Goal: Task Accomplishment & Management: Complete application form

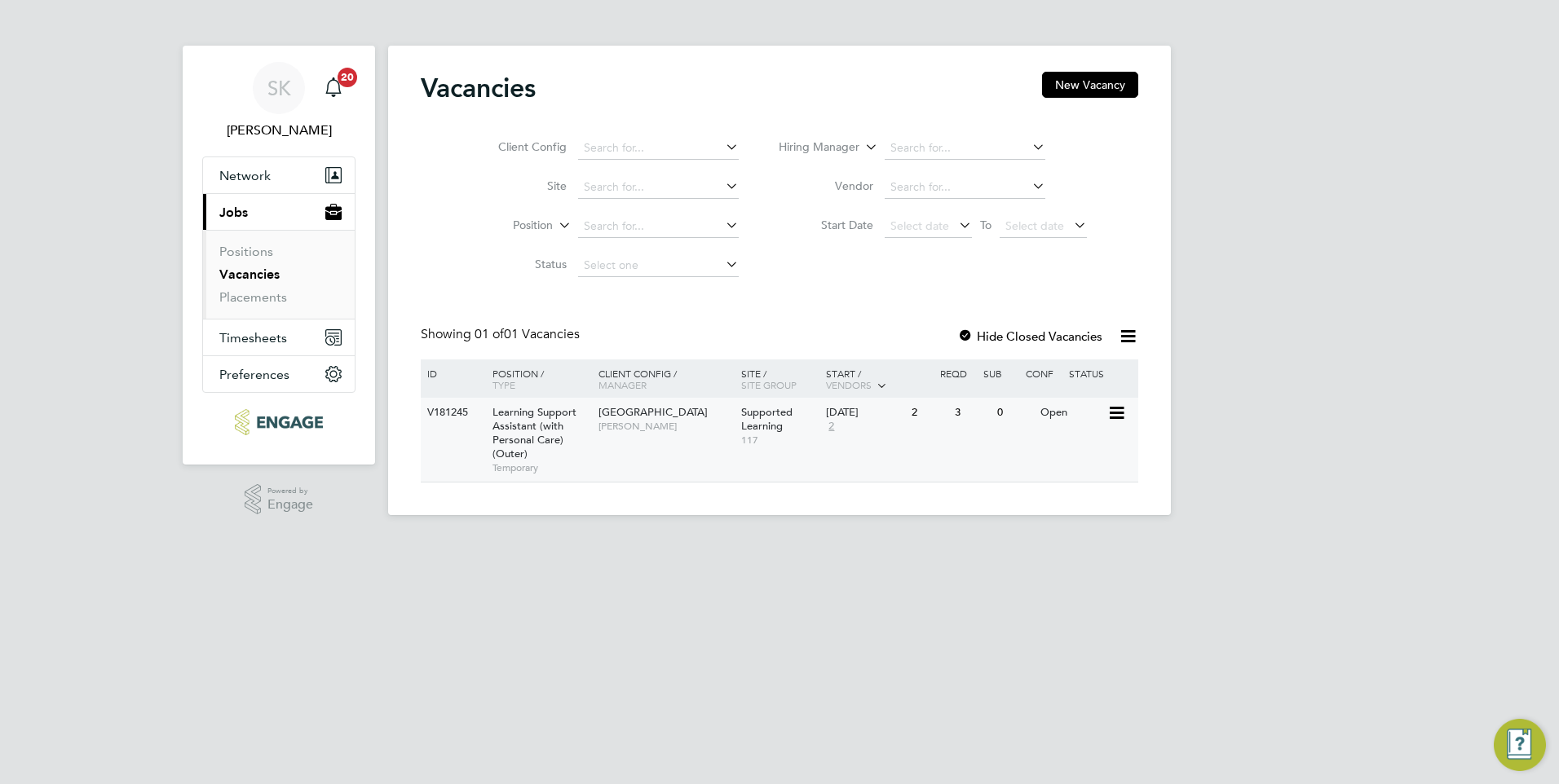
click at [556, 411] on span "Learning Support Assistant (with Personal Care) (Outer)" at bounding box center [534, 432] width 84 height 55
click at [501, 418] on span "Learning Support Assistant (with Personal Care) (Outer)" at bounding box center [534, 432] width 84 height 55
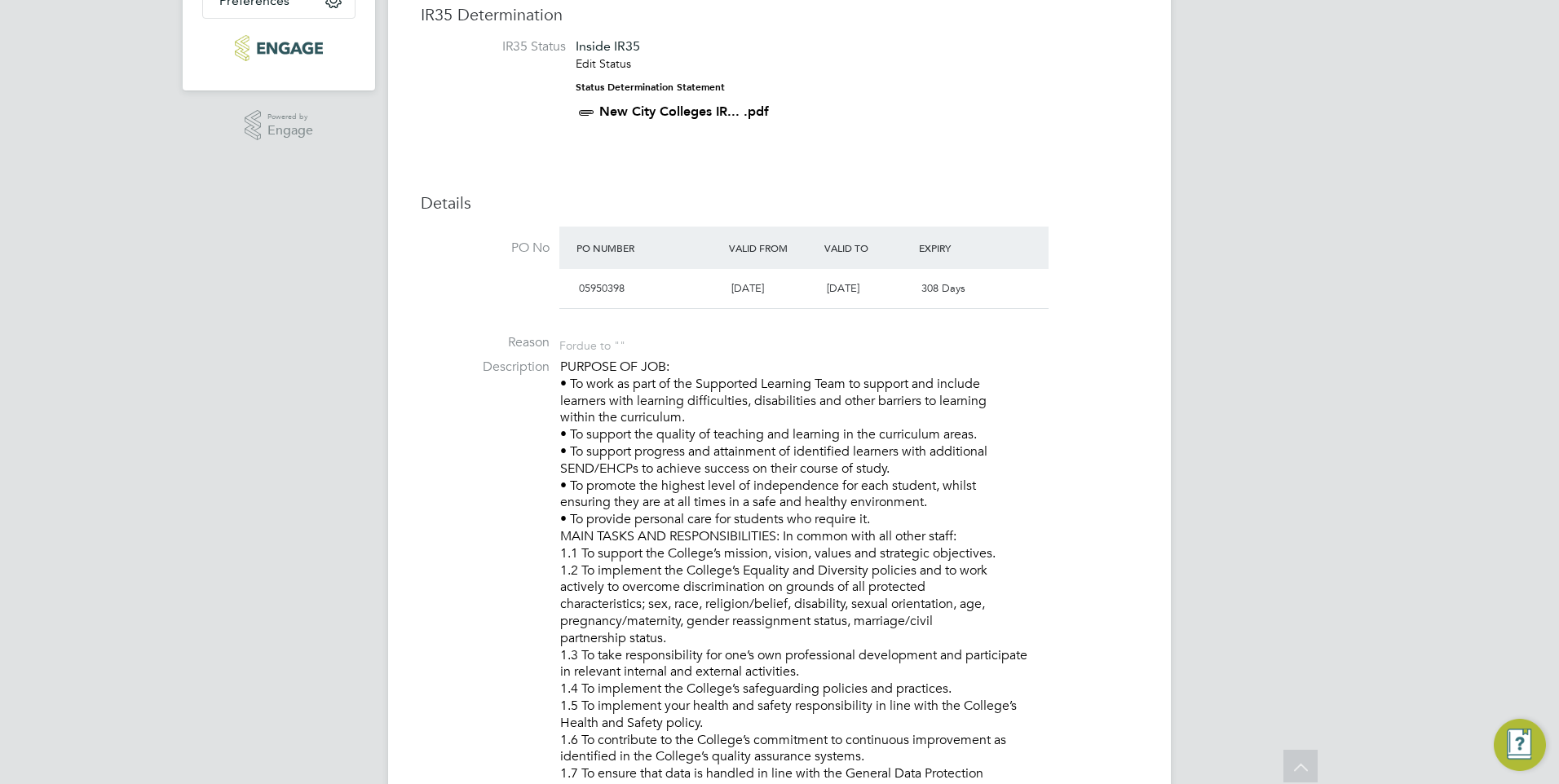
scroll to position [522, 0]
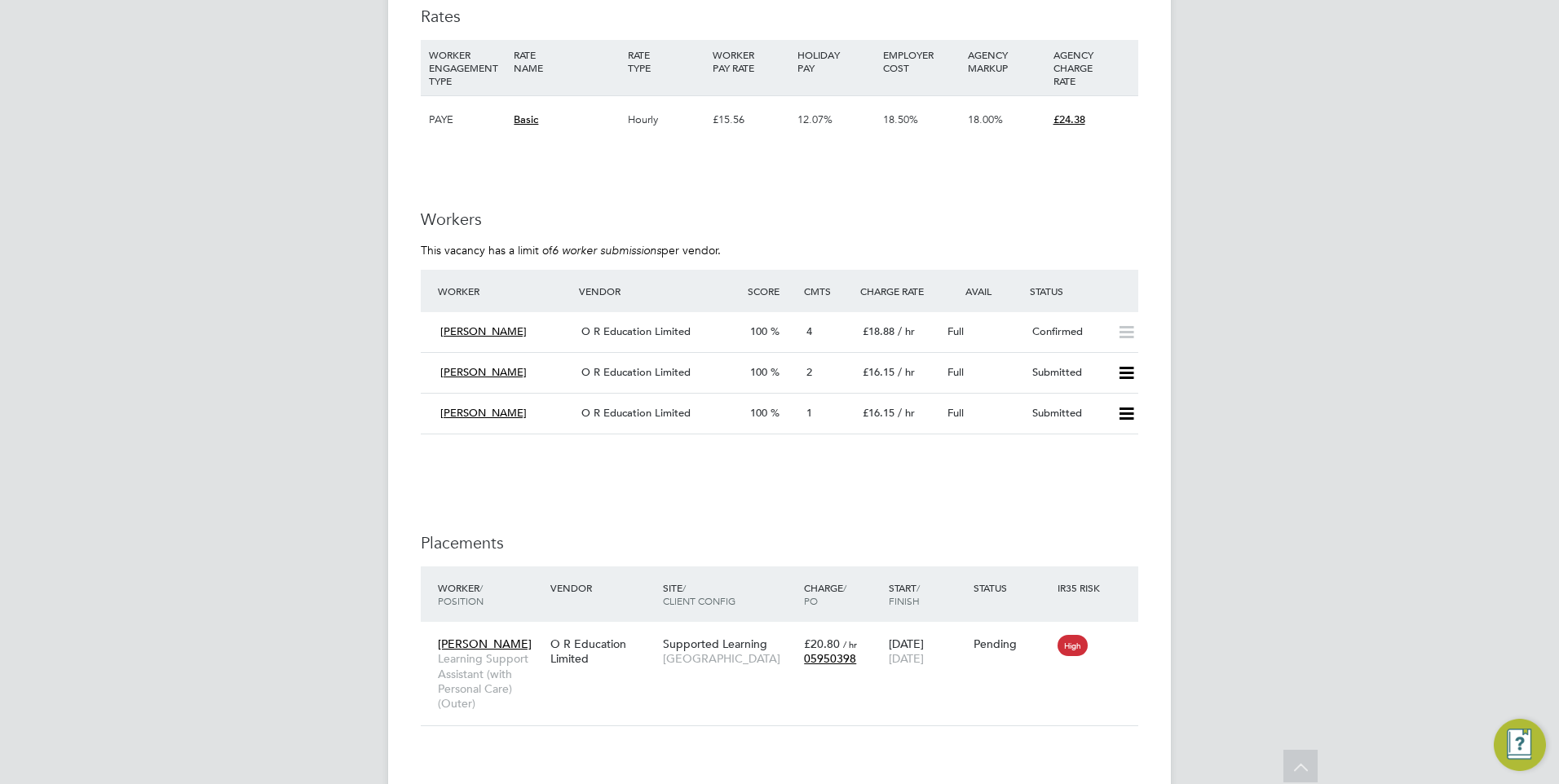
scroll to position [3032, 0]
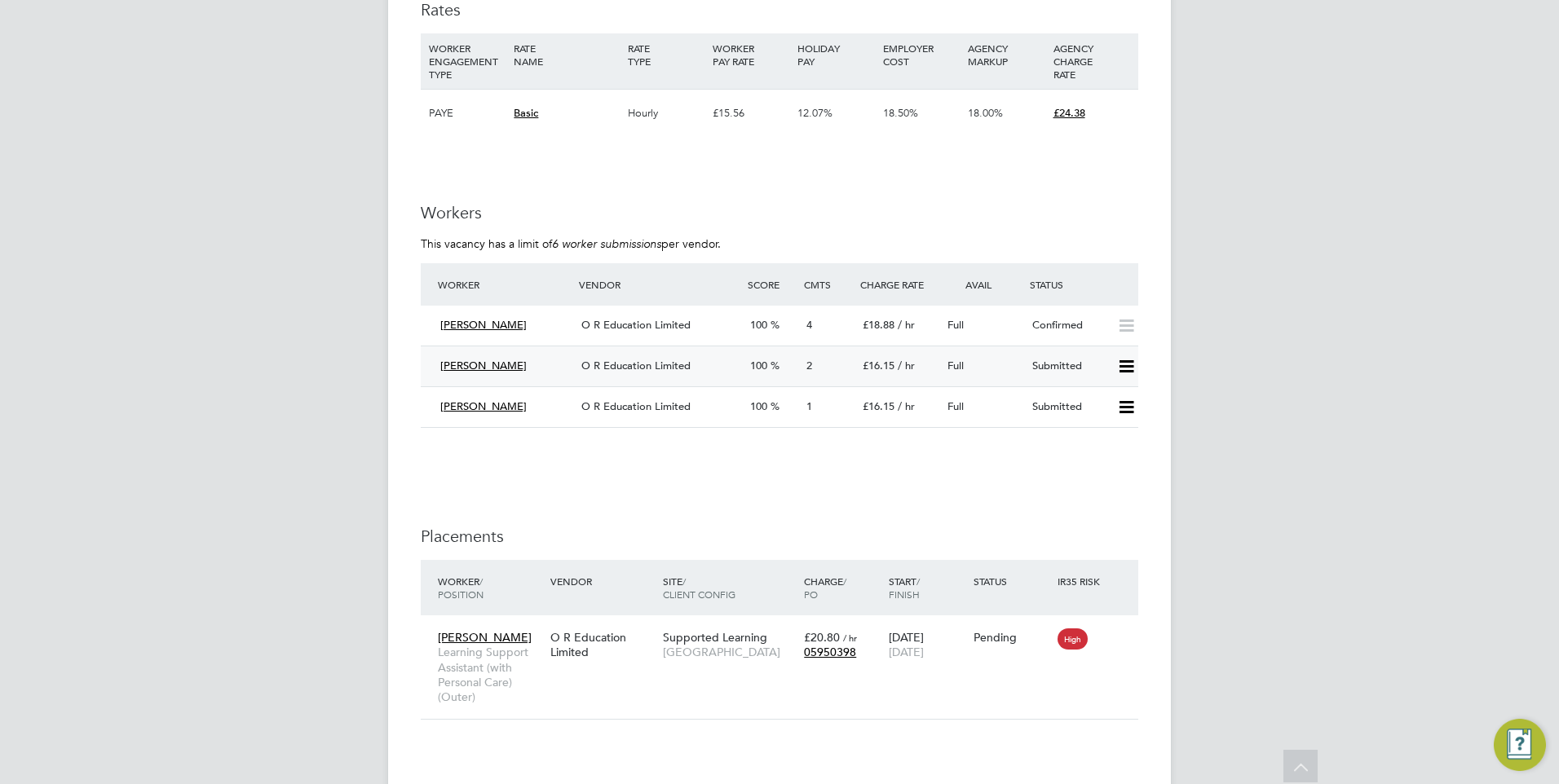
click at [623, 359] on span "O R Education Limited" at bounding box center [636, 365] width 110 height 14
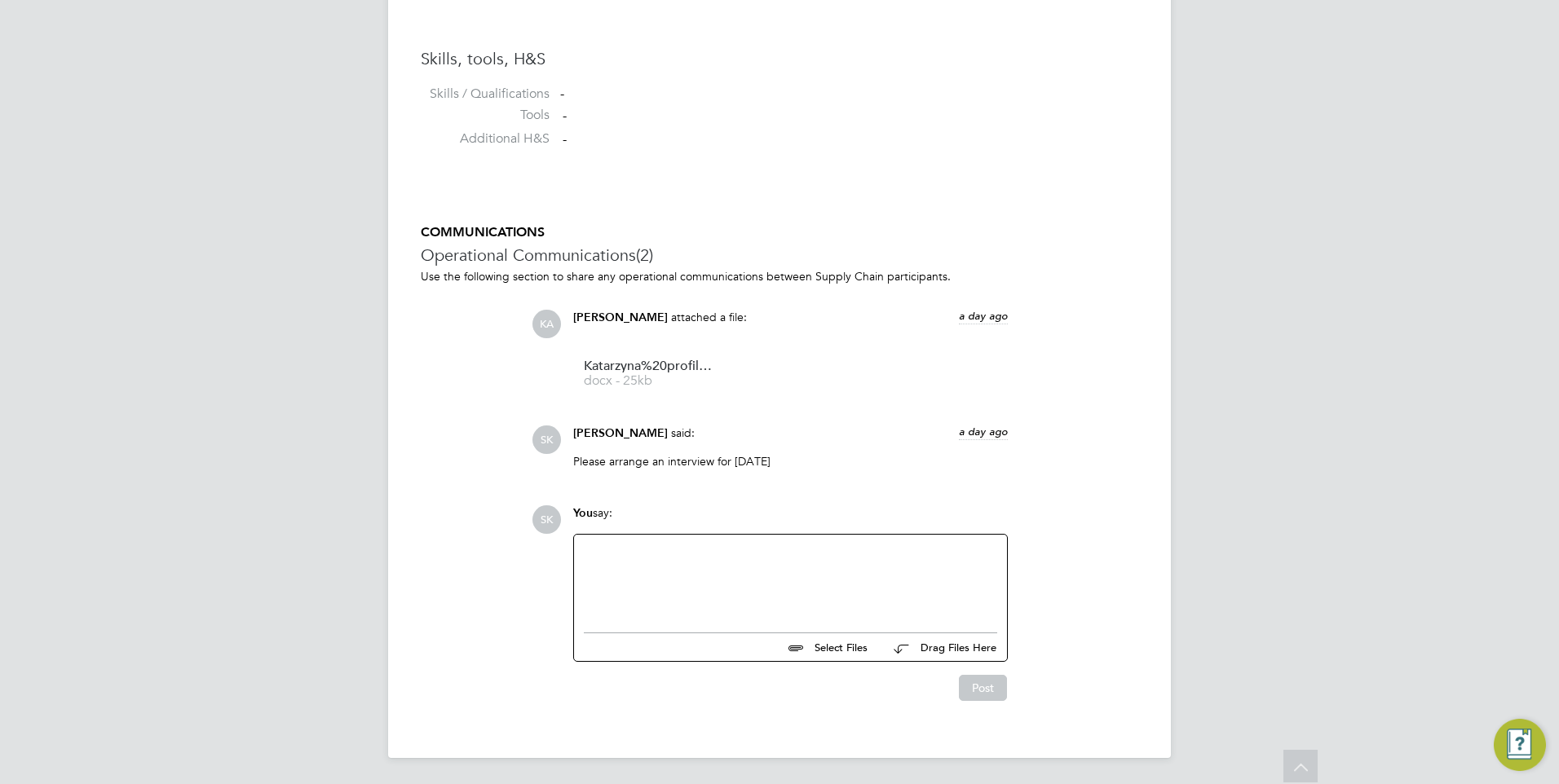
click at [643, 551] on div at bounding box center [791, 579] width 414 height 70
click at [995, 682] on button "Post" at bounding box center [983, 688] width 48 height 26
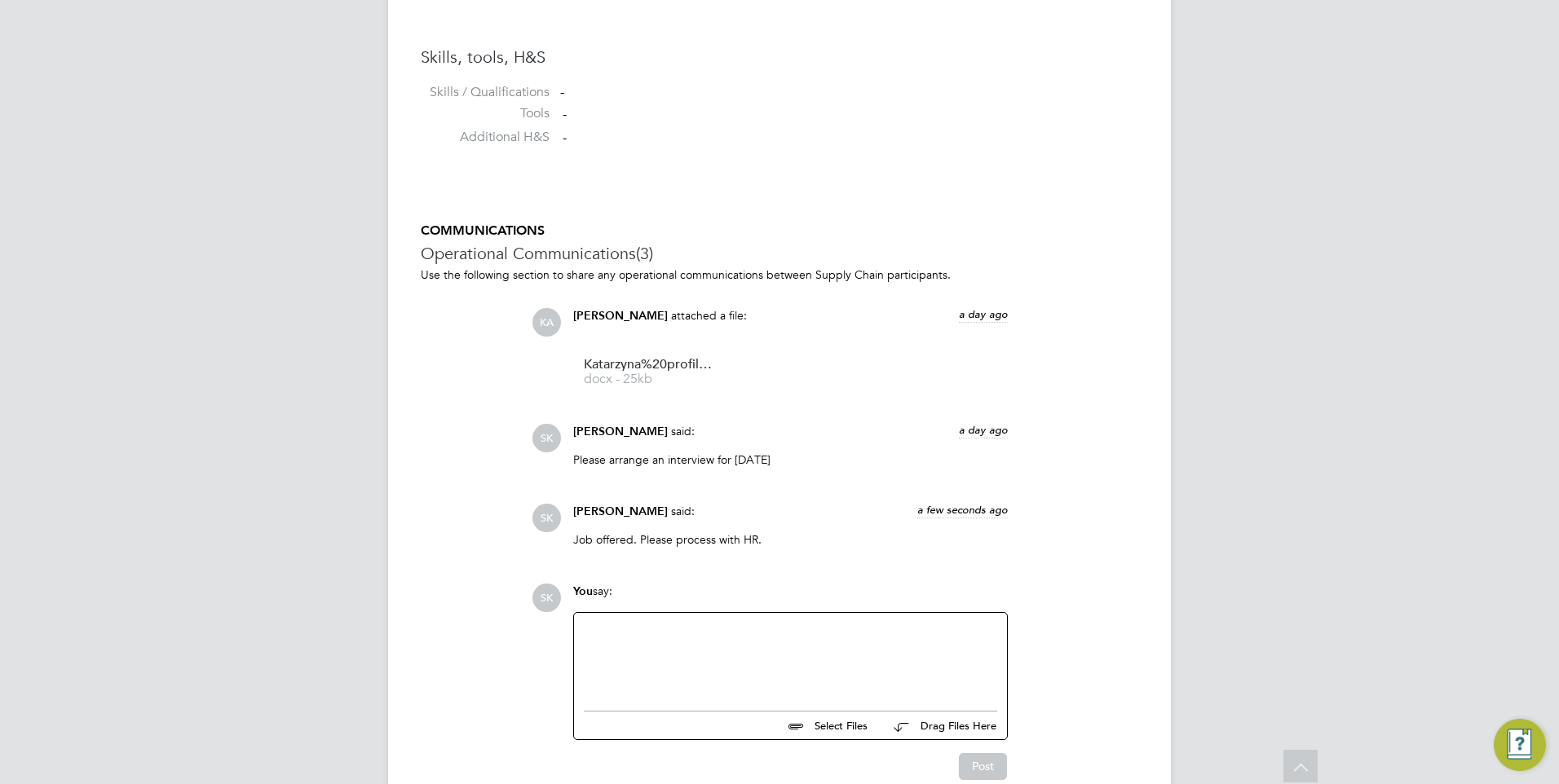
drag, startPoint x: 1543, startPoint y: 327, endPoint x: 1540, endPoint y: 278, distance: 49.1
drag, startPoint x: 1556, startPoint y: 431, endPoint x: 1538, endPoint y: 318, distance: 114.4
click at [1091, 157] on li at bounding box center [779, 155] width 717 height 4
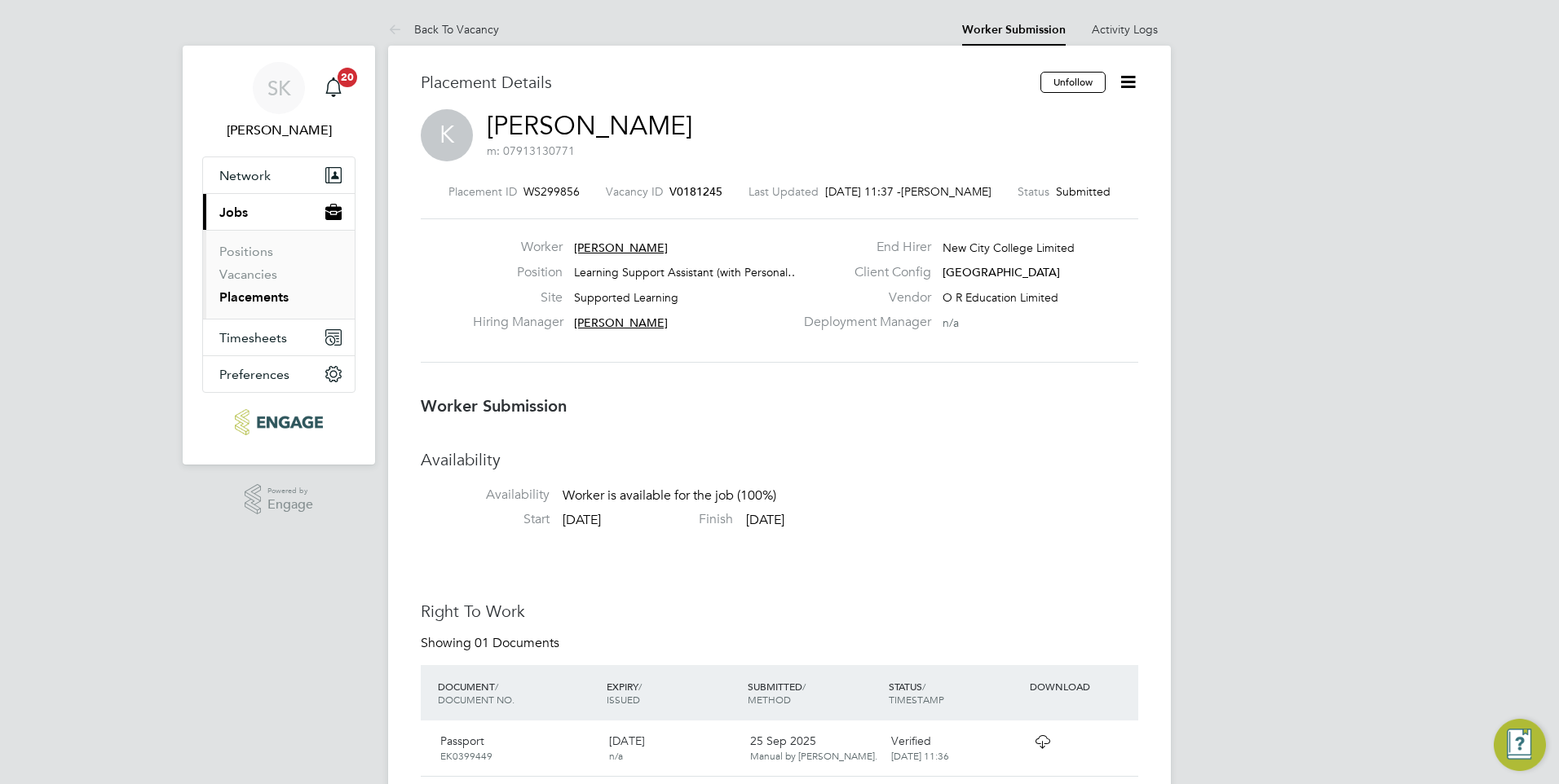
click at [1121, 79] on icon at bounding box center [1128, 82] width 20 height 20
click at [1027, 147] on li "Offer" at bounding box center [1059, 152] width 151 height 23
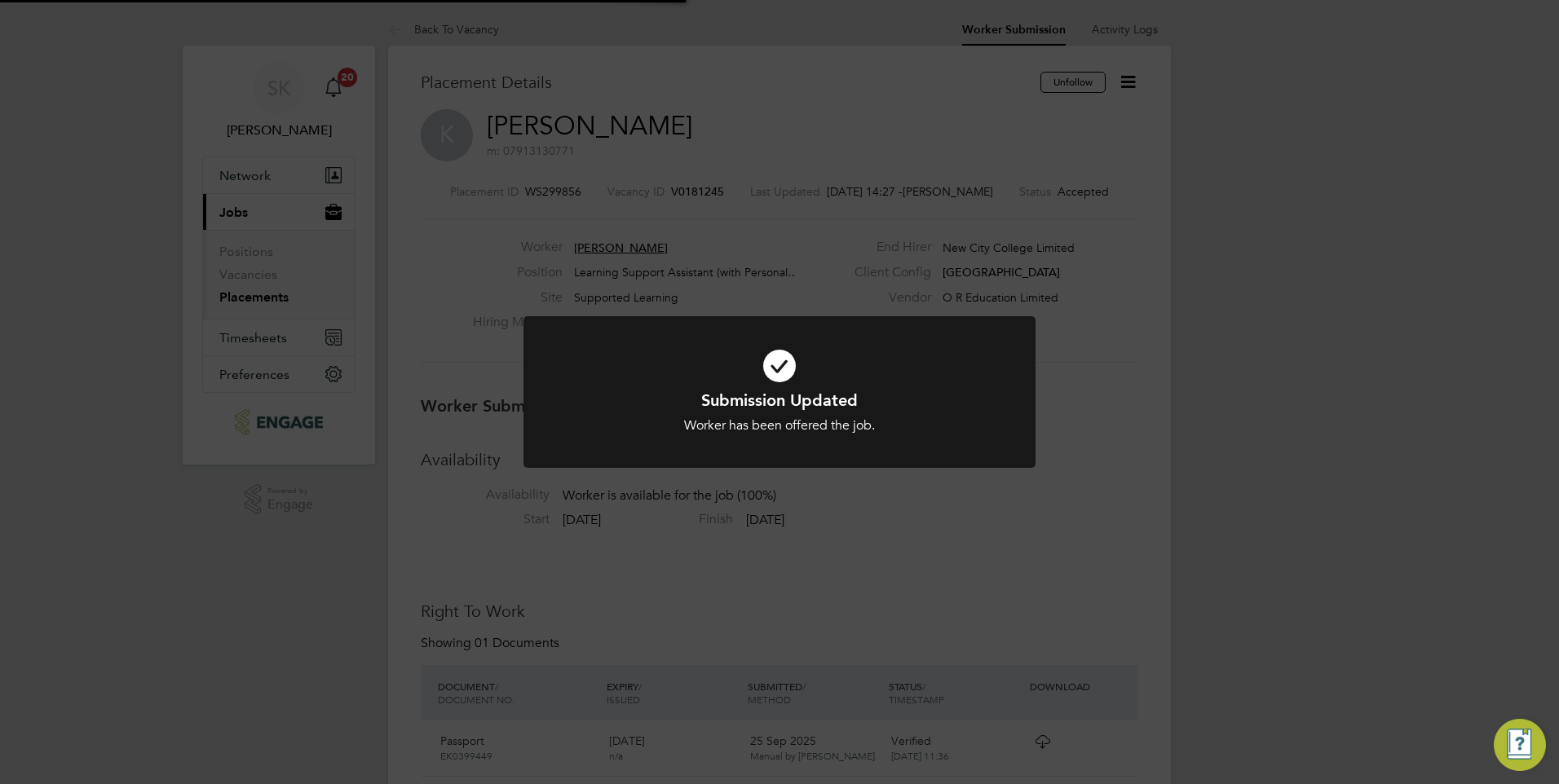
scroll to position [48, 114]
